Goal: Book appointment/travel/reservation

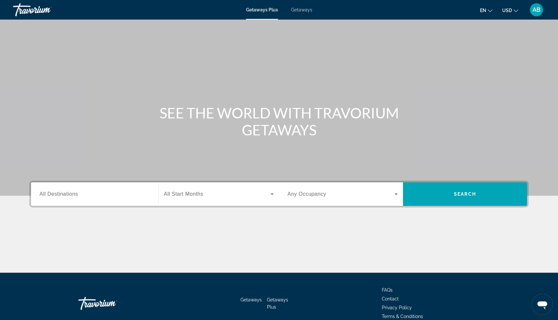
click at [70, 192] on span "All Destinations" at bounding box center [58, 194] width 39 height 6
click at [70, 192] on input "Destination All Destinations" at bounding box center [94, 195] width 110 height 8
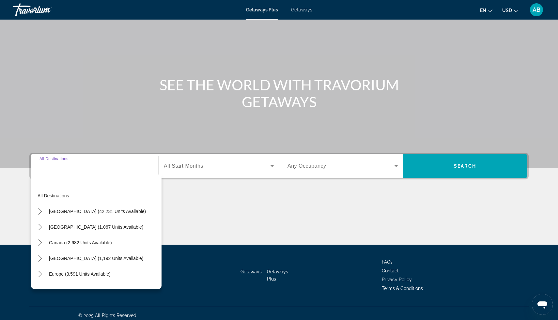
scroll to position [33, 0]
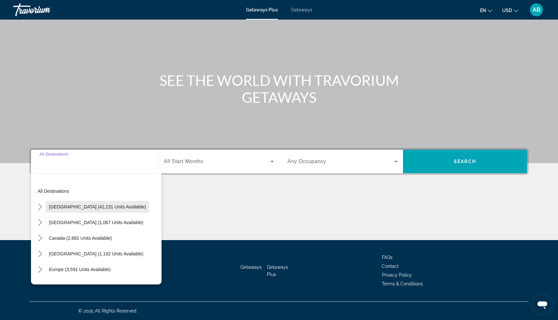
click at [70, 206] on span "[GEOGRAPHIC_DATA] (42,231 units available)" at bounding box center [97, 206] width 97 height 5
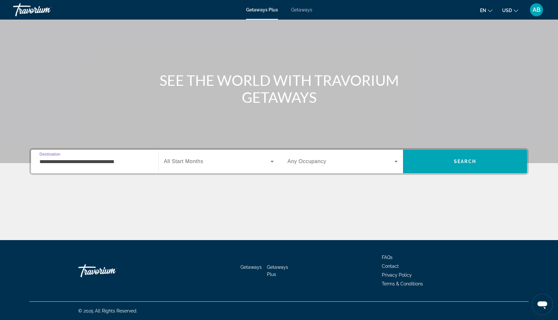
click at [92, 164] on input "**********" at bounding box center [94, 162] width 110 height 8
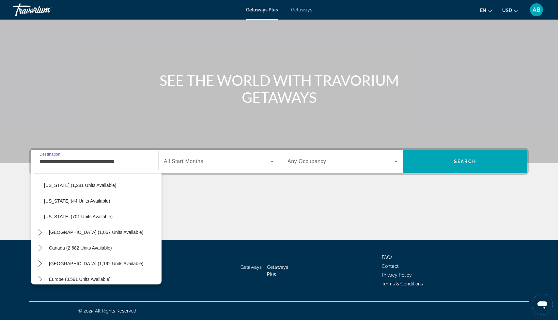
scroll to position [616, 0]
click at [78, 204] on span "Select destination: West Virginia (44 units available)" at bounding box center [101, 202] width 121 height 16
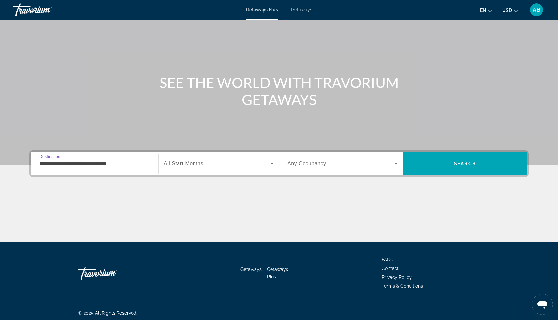
scroll to position [1, 0]
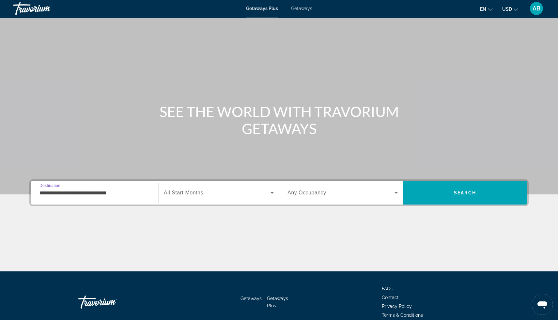
click at [82, 193] on input "**********" at bounding box center [94, 193] width 110 height 8
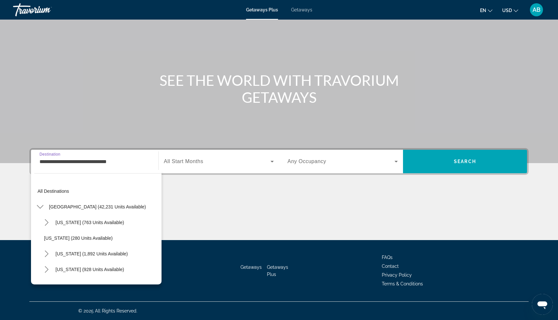
scroll to position [587, 0]
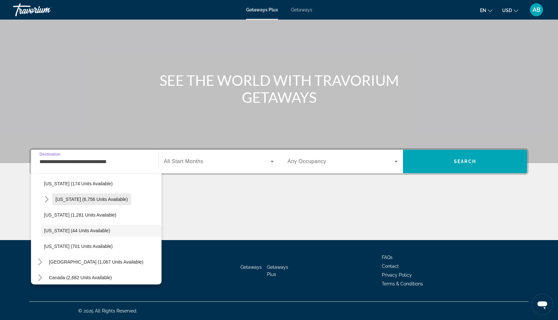
click at [76, 200] on span "[US_STATE] (6,756 units available)" at bounding box center [91, 199] width 72 height 5
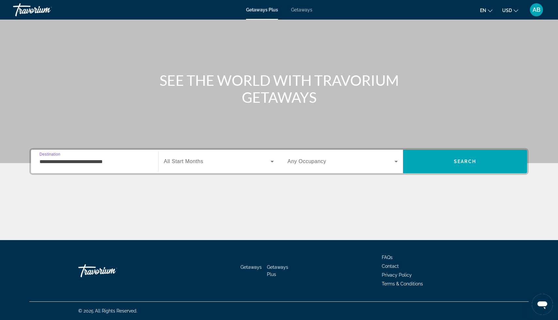
click at [139, 165] on input "**********" at bounding box center [94, 162] width 110 height 8
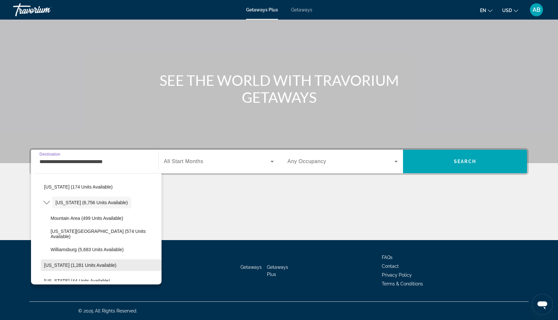
scroll to position [583, 0]
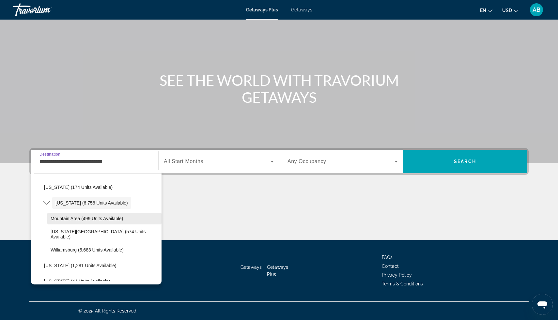
click at [86, 222] on span "Select destination: Mountain Area (499 units available)" at bounding box center [104, 219] width 114 height 16
type input "**********"
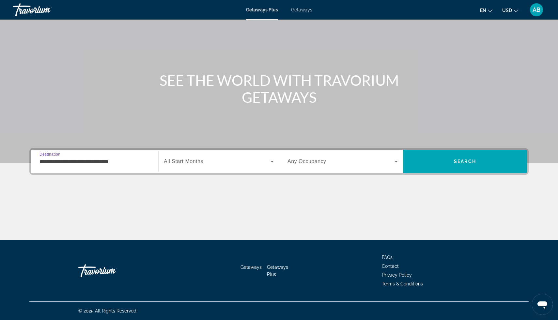
click at [186, 164] on span "All Start Months" at bounding box center [183, 162] width 39 height 6
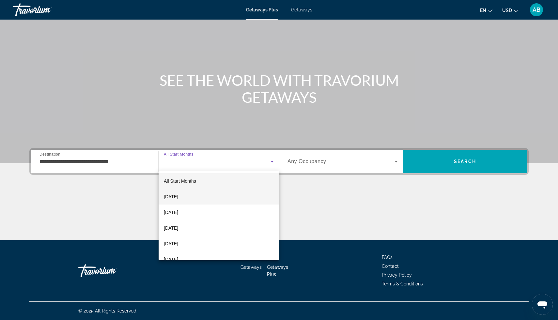
click at [178, 196] on span "[DATE]" at bounding box center [171, 197] width 14 height 8
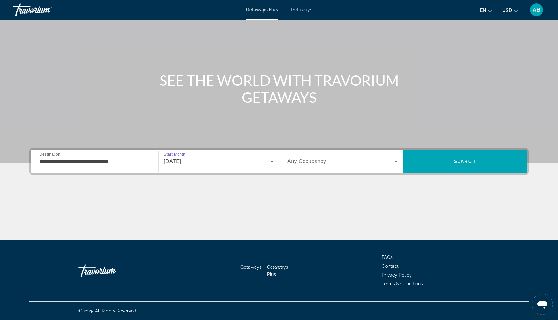
click at [288, 162] on span "Any Occupancy" at bounding box center [306, 162] width 39 height 6
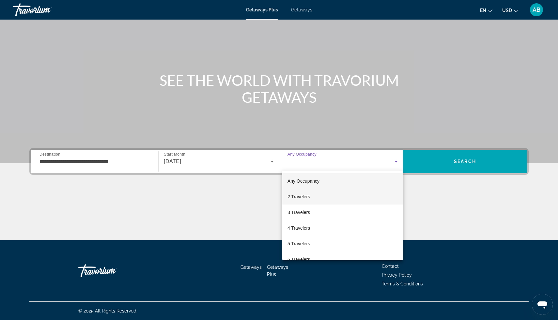
click at [297, 196] on span "2 Travelers" at bounding box center [298, 197] width 23 height 8
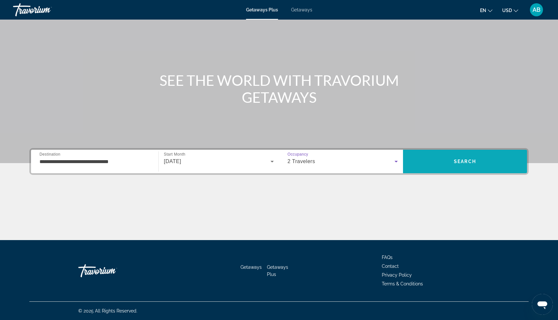
click at [457, 166] on span "Search" at bounding box center [465, 162] width 124 height 16
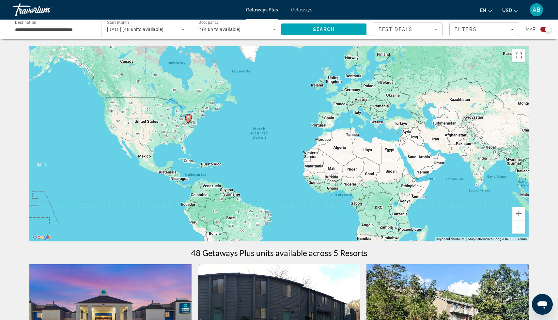
drag, startPoint x: 548, startPoint y: 29, endPoint x: 541, endPoint y: 30, distance: 6.9
click at [541, 30] on div "Search widget" at bounding box center [545, 29] width 11 height 5
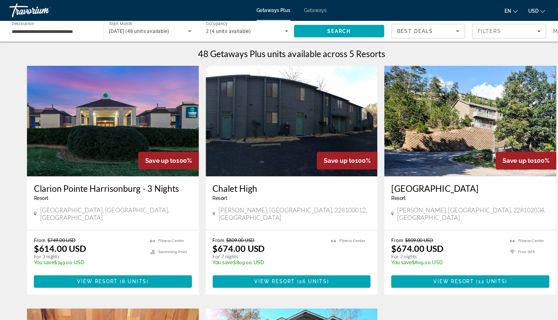
click at [122, 123] on img "Main content" at bounding box center [110, 114] width 162 height 104
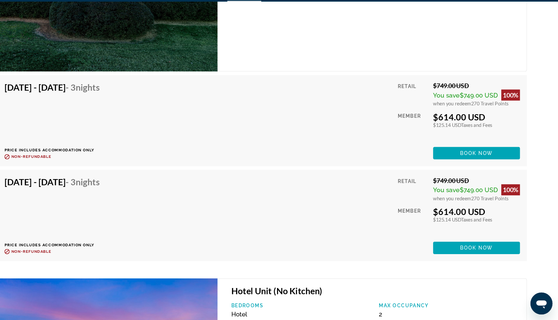
scroll to position [1078, 0]
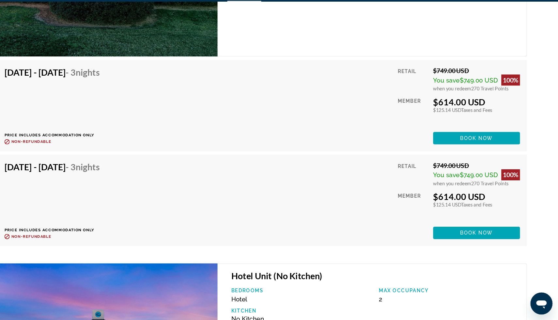
click at [224, 206] on div "[DATE] - [DATE] - 3 Nights Price includes accommodation only Refundable until :…" at bounding box center [279, 207] width 486 height 73
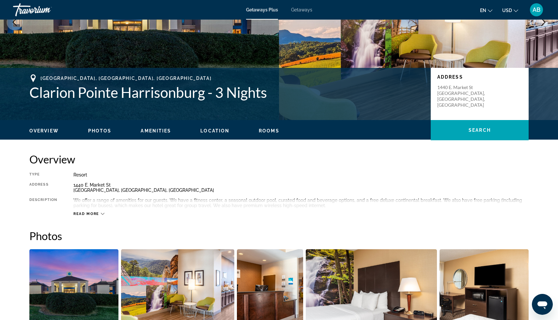
scroll to position [96, 0]
click at [95, 213] on span "Read more" at bounding box center [86, 213] width 26 height 4
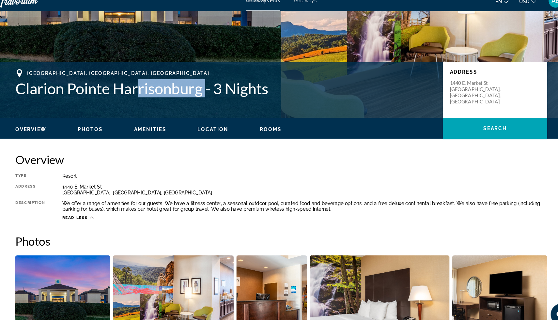
drag, startPoint x: 210, startPoint y: 92, endPoint x: 146, endPoint y: 93, distance: 64.9
click at [146, 93] on h1 "Clarion Pointe Harrisonburg - 3 Nights" at bounding box center [226, 92] width 395 height 17
click at [210, 203] on div "We offer a range of amenities for our guests. We have a fitness center, a seaso…" at bounding box center [300, 202] width 455 height 10
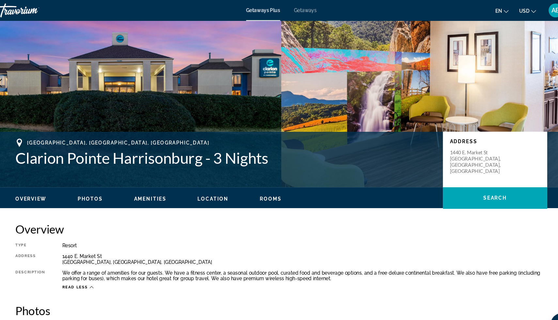
scroll to position [0, 0]
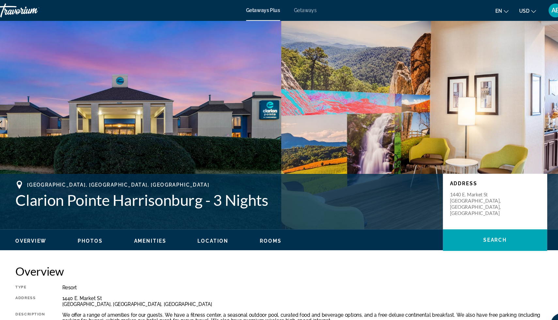
click at [307, 138] on img "Main content" at bounding box center [418, 118] width 279 height 196
click at [337, 69] on img "Main content" at bounding box center [418, 118] width 279 height 196
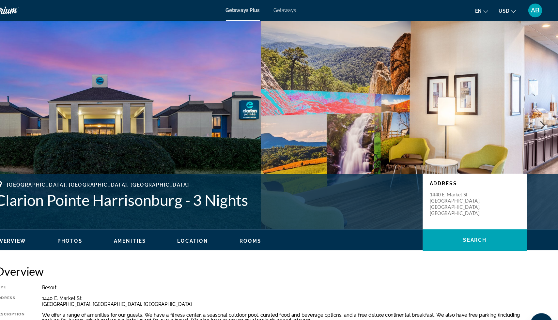
click at [311, 11] on span "Getaways" at bounding box center [301, 9] width 21 height 5
